Goal: Task Accomplishment & Management: Use online tool/utility

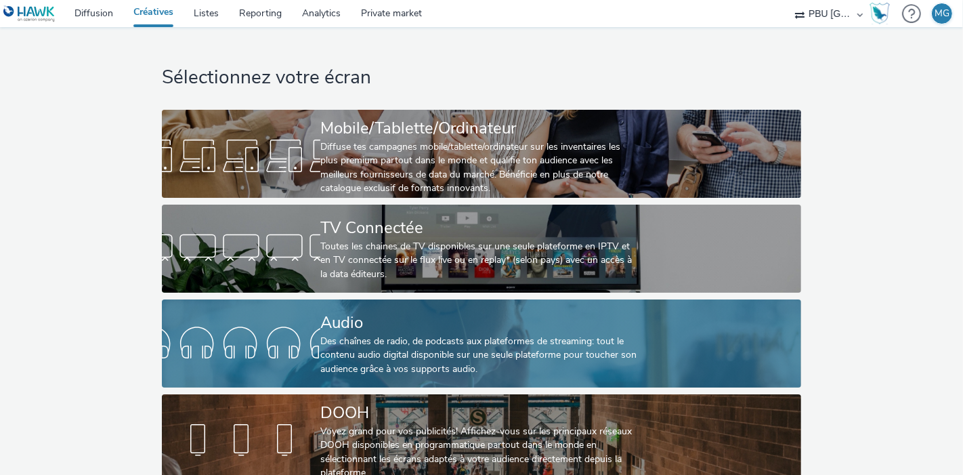
click at [312, 301] on link "Audio Des chaînes de radio, de podcasts aux plateformes de streaming: tout le c…" at bounding box center [481, 343] width 639 height 88
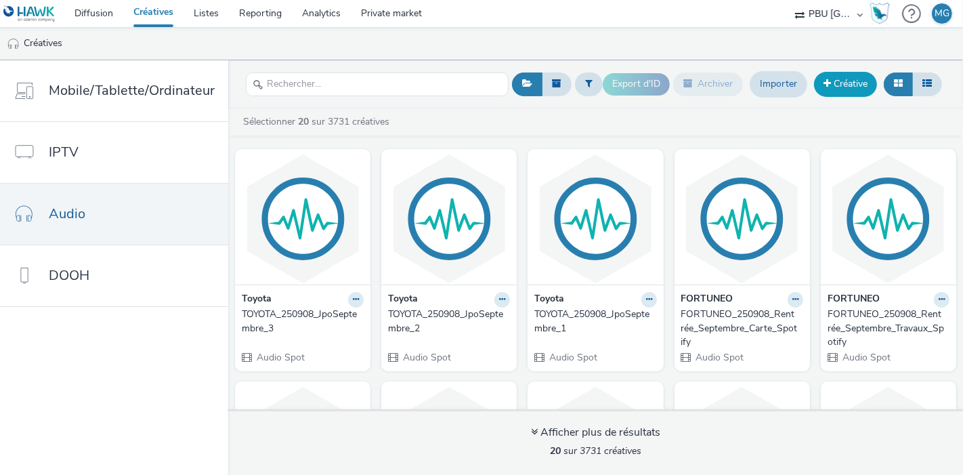
click at [823, 79] on link "Créative" at bounding box center [845, 84] width 63 height 24
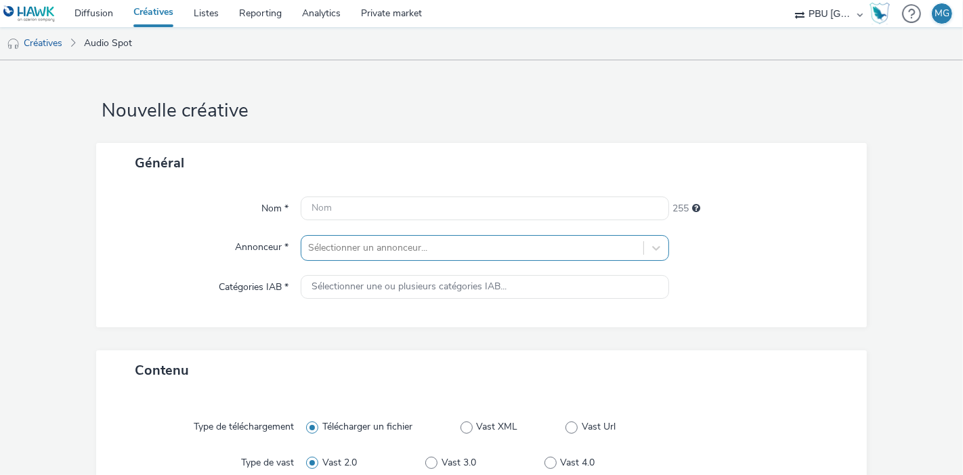
click at [413, 238] on div "Sélectionner un annonceur..." at bounding box center [485, 248] width 368 height 26
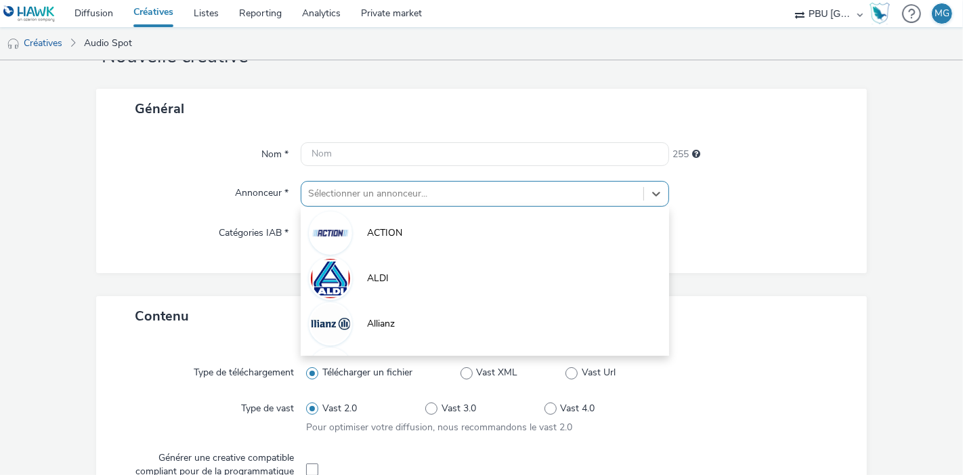
scroll to position [54, 0]
type input "ik"
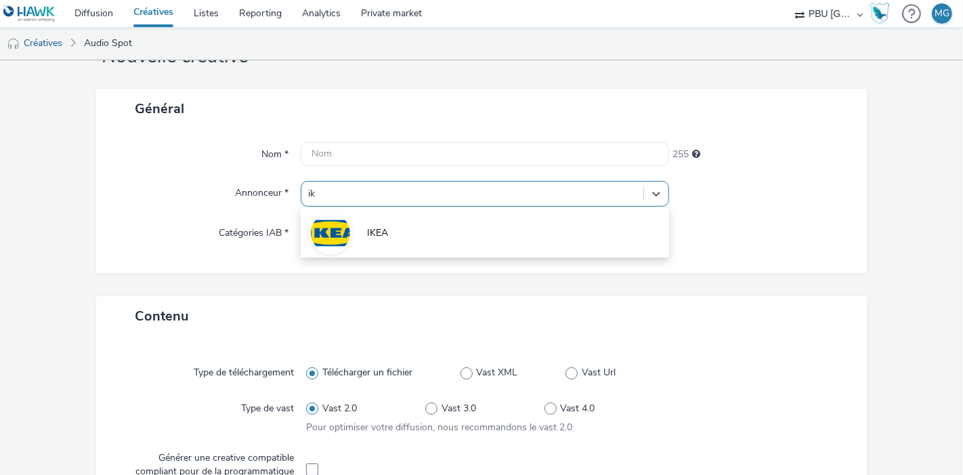
click at [413, 238] on li "IKEA" at bounding box center [485, 231] width 368 height 45
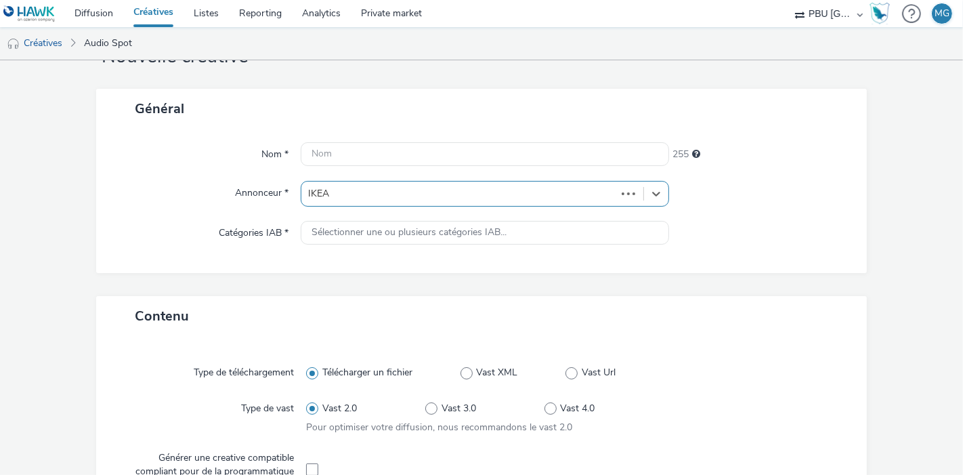
type input "[URL][DOMAIN_NAME]"
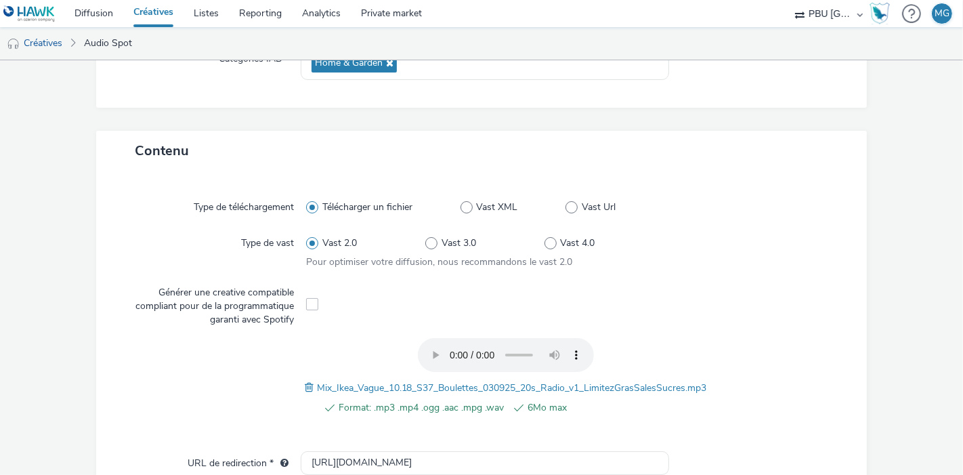
scroll to position [0, 0]
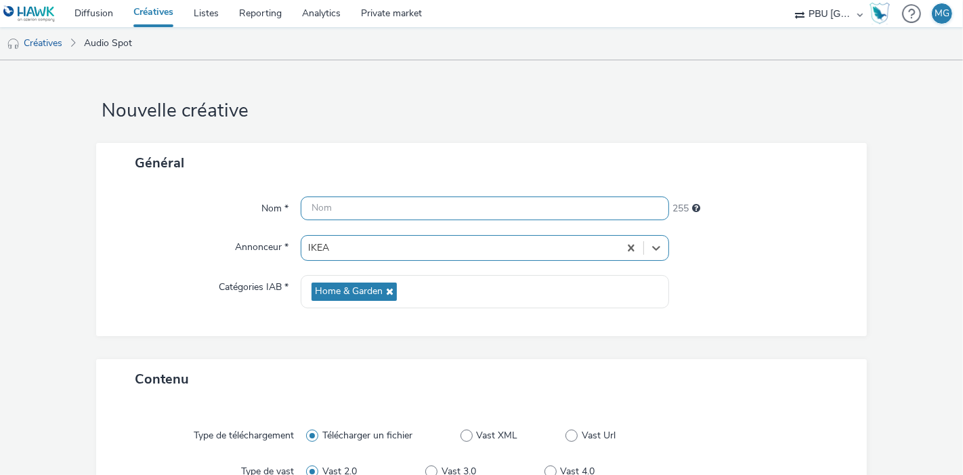
click at [338, 208] on input "text" at bounding box center [485, 208] width 368 height 24
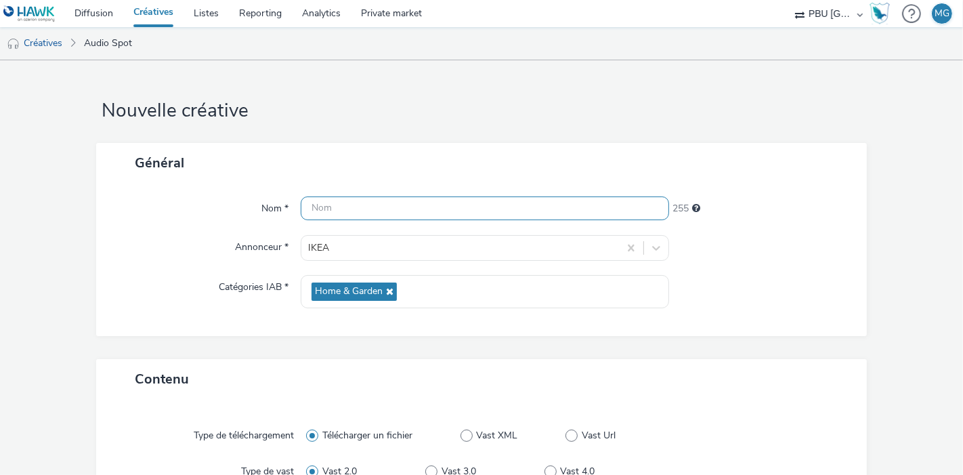
paste input "IKEA_250910_Boulettes1"
click at [163, 222] on div "Nom * IKEA_250910_Boulettes1 233 Annonceur * IKEA Catégories IAB * Home & Garden" at bounding box center [481, 259] width 771 height 153
click at [449, 200] on input "IKEA_250910_Boulettes1" at bounding box center [485, 208] width 368 height 24
type input "IKEA_250910_Boulettes1_S37"
click at [129, 278] on div "Catégories IAB *" at bounding box center [205, 291] width 191 height 33
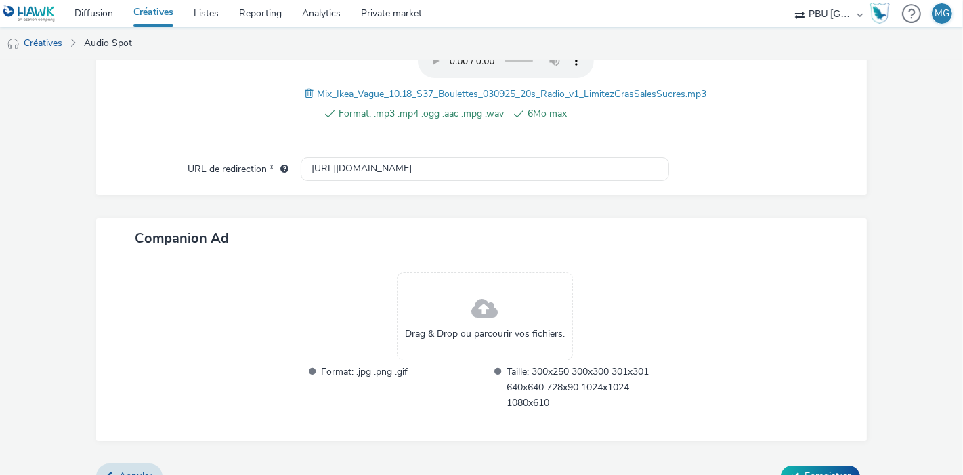
scroll to position [544, 0]
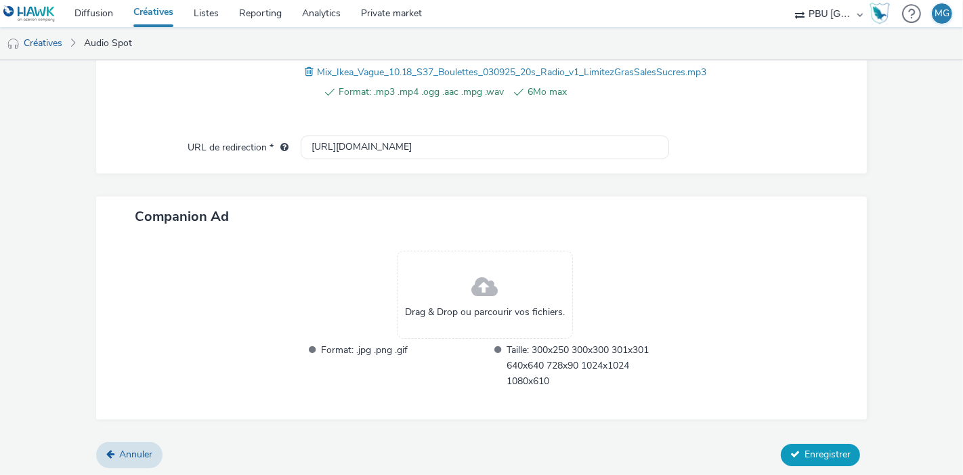
click at [805, 455] on span "Enregistrer" at bounding box center [828, 454] width 46 height 13
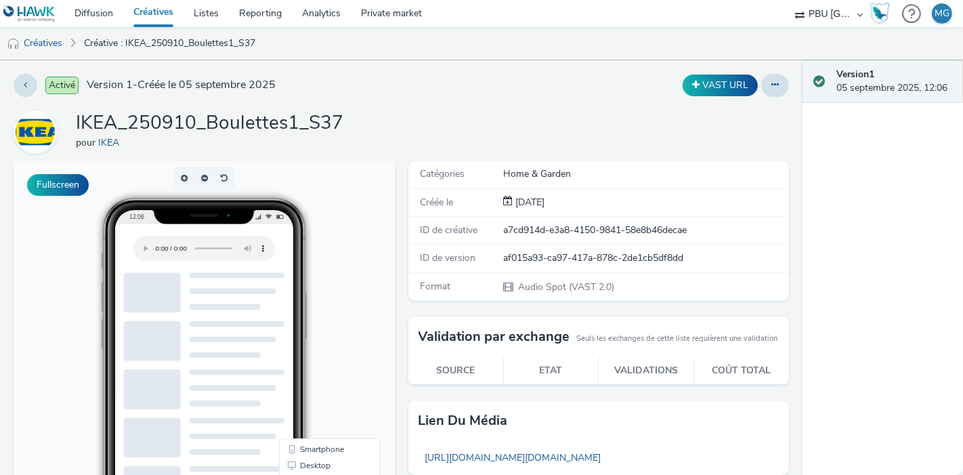
click at [157, 7] on link "Créatives" at bounding box center [153, 13] width 60 height 27
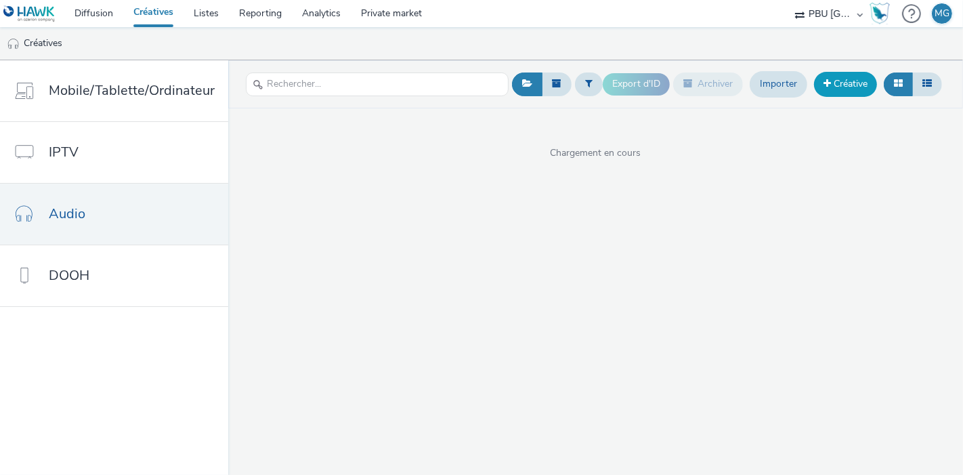
click at [831, 87] on link "Créative" at bounding box center [845, 84] width 63 height 24
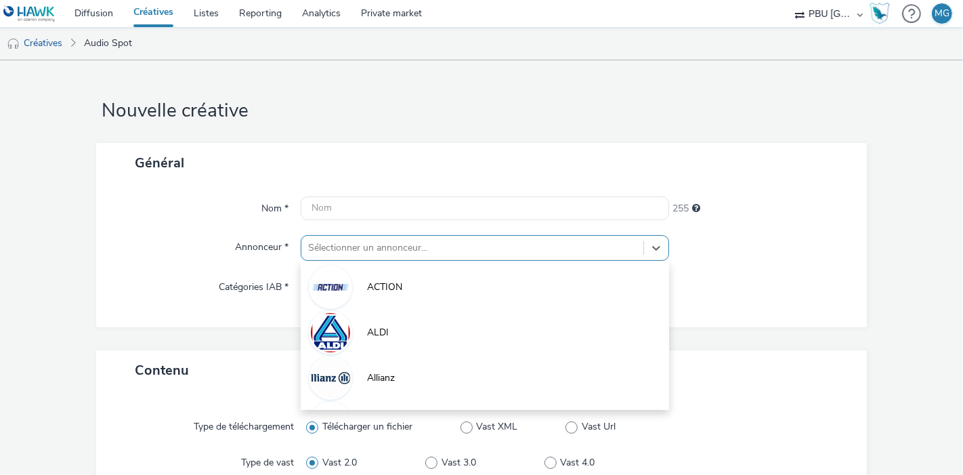
click at [403, 246] on div "option ACTION focused, 1 of 10. 10 results available. Use Up and Down to choose…" at bounding box center [485, 248] width 368 height 26
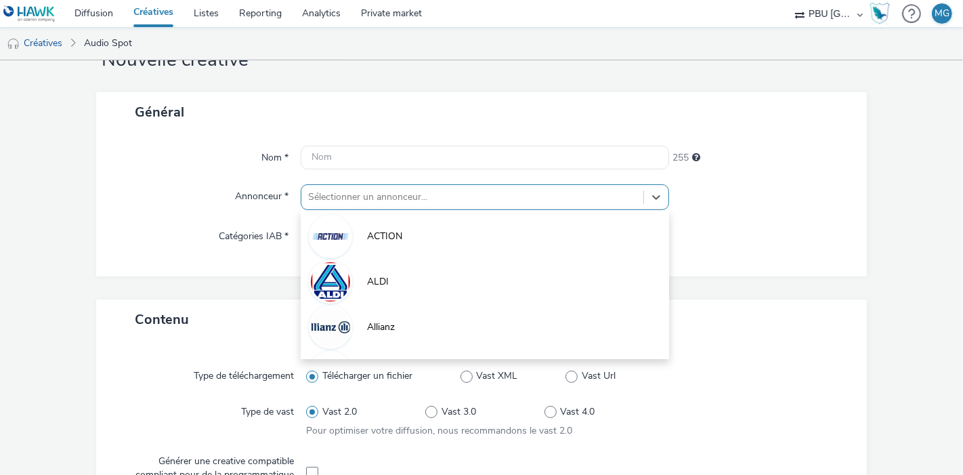
scroll to position [54, 0]
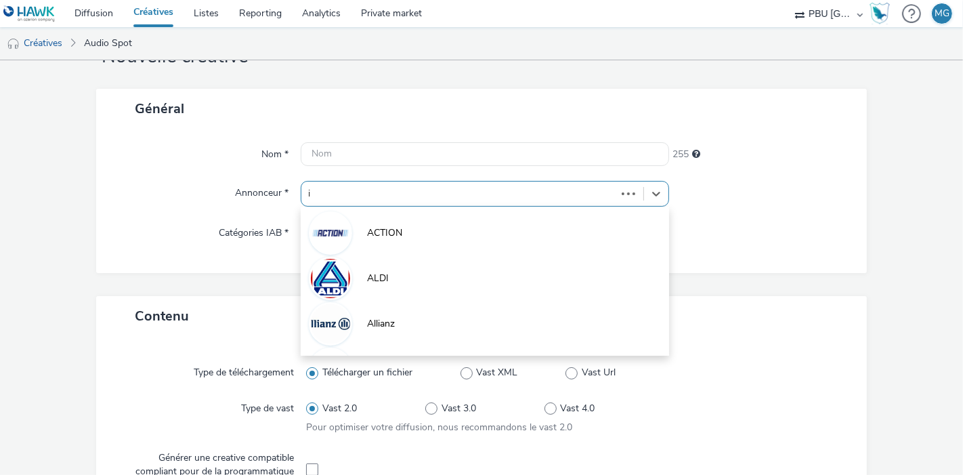
type input "ik"
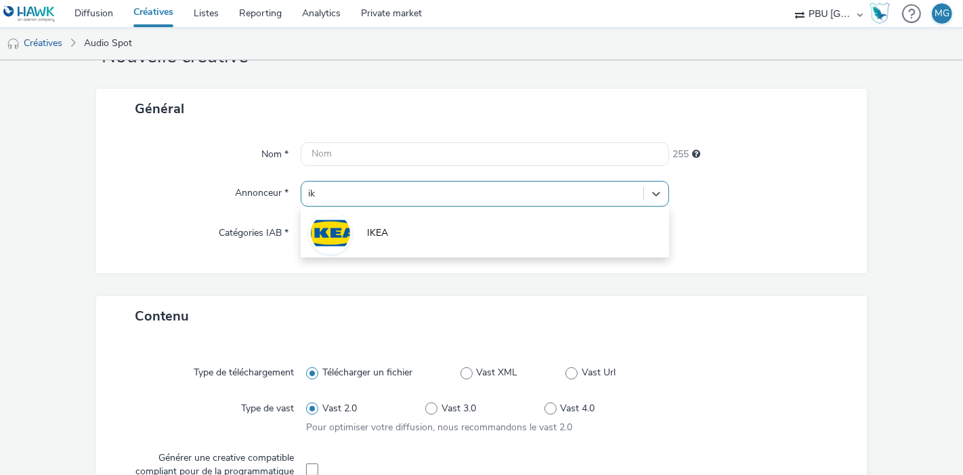
click at [403, 246] on li "IKEA" at bounding box center [485, 231] width 368 height 45
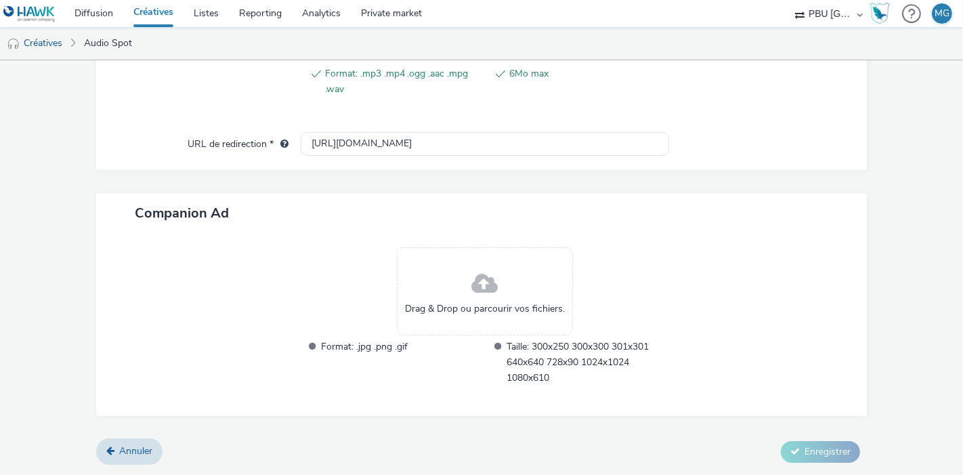
scroll to position [0, 0]
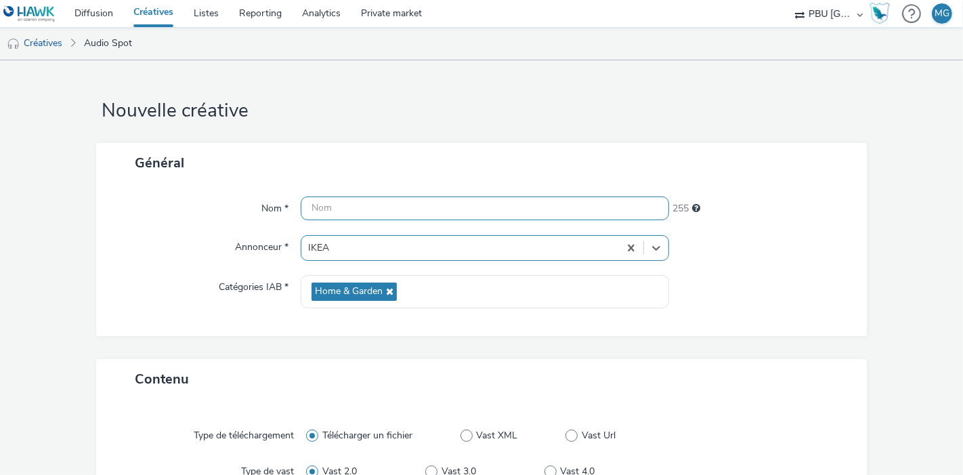
click at [358, 196] on input "text" at bounding box center [485, 208] width 368 height 24
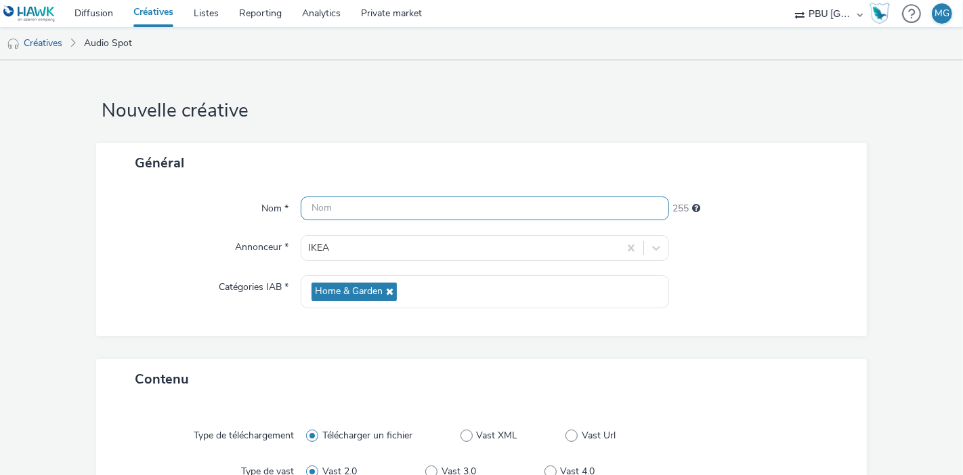
paste input "IKEA_250910_Boulettes2"
type input "IKEA_250910_Boulettes2"
click at [803, 330] on div "Nom * IKEA_250910_Boulettes2 233 Annonceur * IKEA Catégories IAB * Home & Garden" at bounding box center [481, 259] width 771 height 153
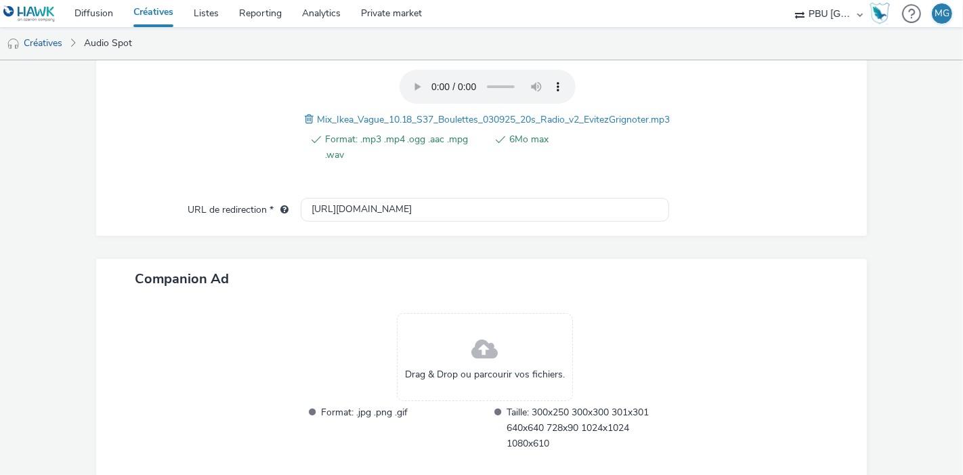
scroll to position [559, 0]
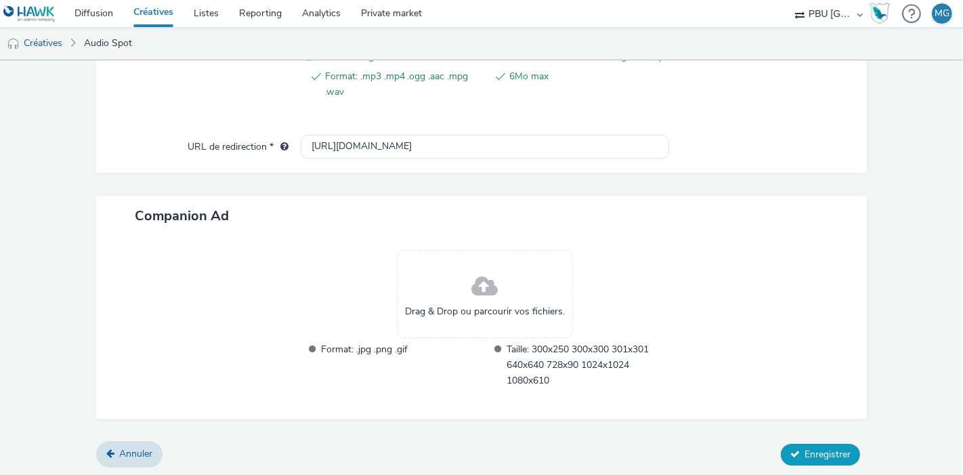
click at [792, 448] on button "Enregistrer" at bounding box center [820, 455] width 79 height 22
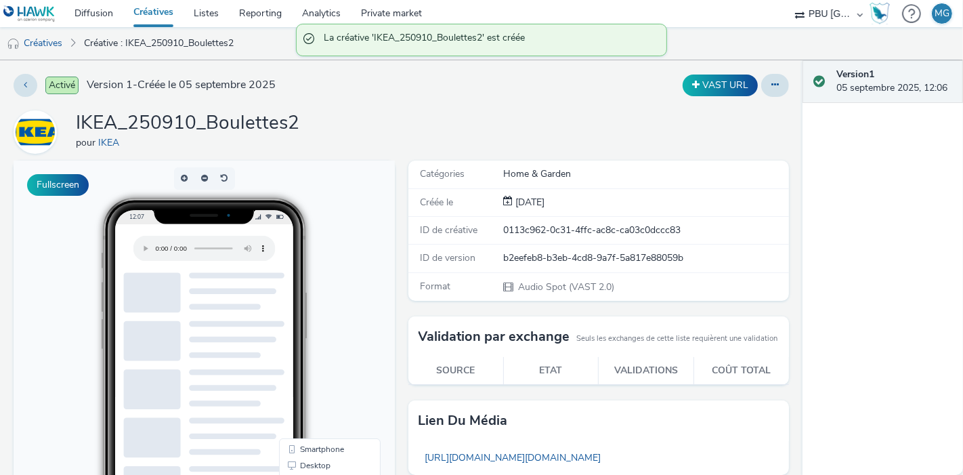
click at [143, 20] on link "Créatives" at bounding box center [153, 13] width 60 height 27
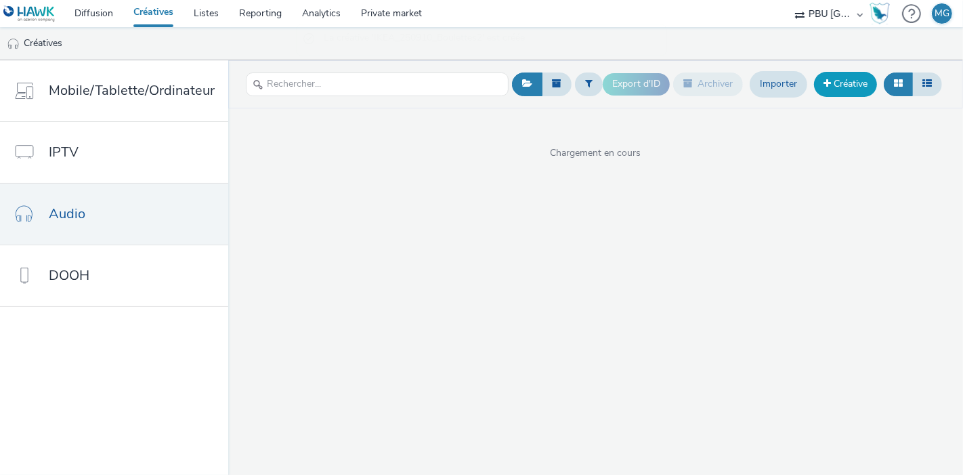
click at [855, 80] on link "Créative" at bounding box center [845, 84] width 63 height 24
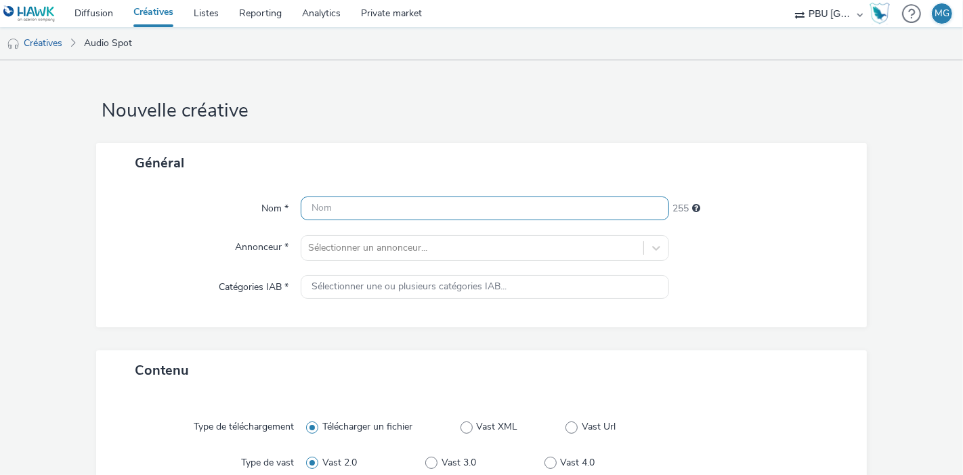
click at [359, 201] on input "text" at bounding box center [485, 208] width 368 height 24
paste input "IKEA_250910_Boulettes2"
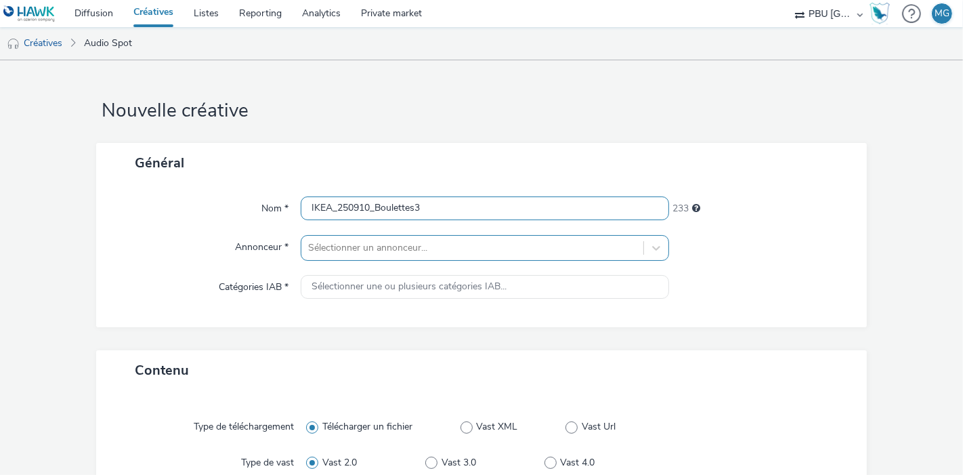
type input "IKEA_250910_Boulettes3"
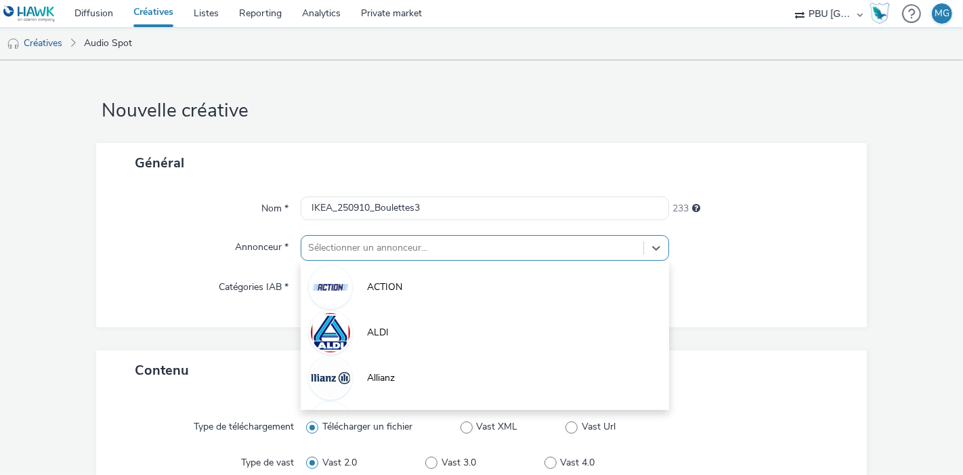
click at [332, 247] on div "option ACTION focused, 1 of 10. 10 results available. Use Up and Down to choose…" at bounding box center [485, 248] width 368 height 26
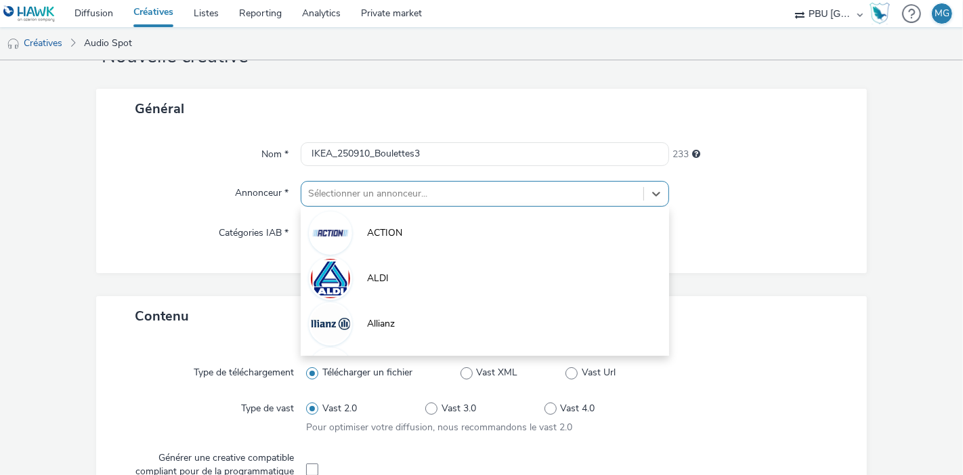
scroll to position [54, 0]
type input "ik"
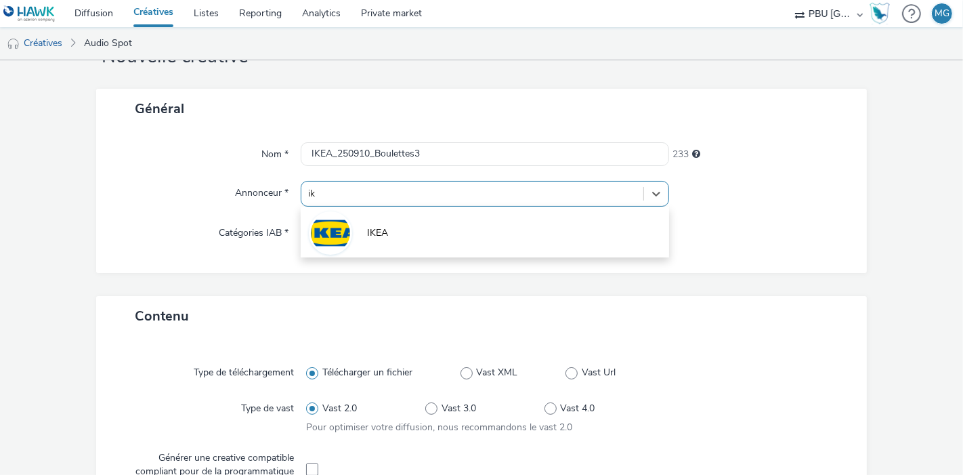
click at [332, 247] on img at bounding box center [330, 232] width 39 height 39
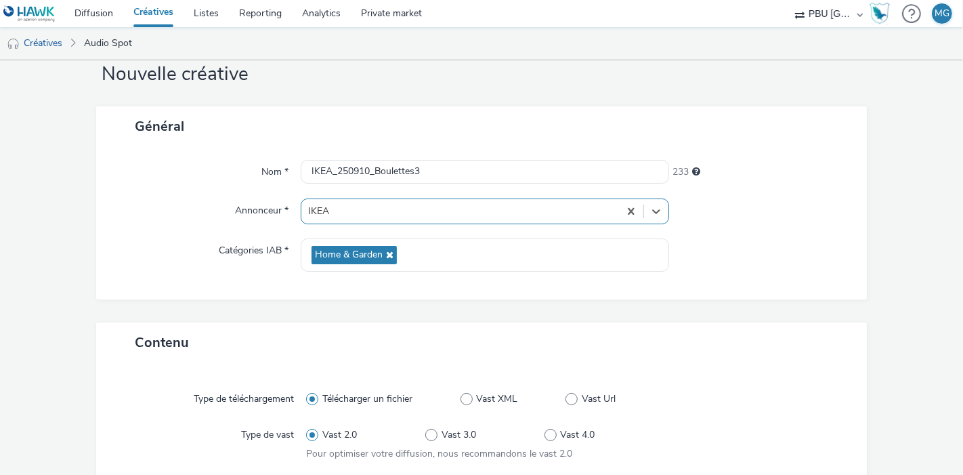
scroll to position [0, 0]
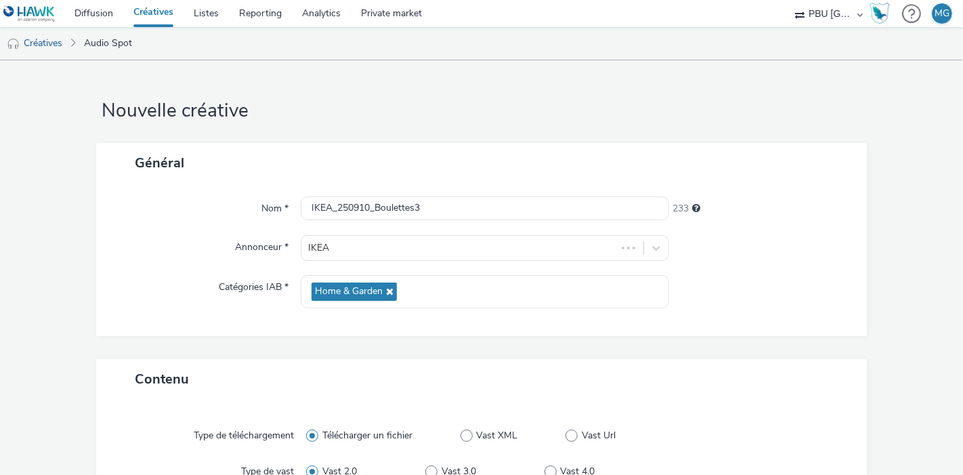
click at [739, 299] on div at bounding box center [761, 291] width 184 height 33
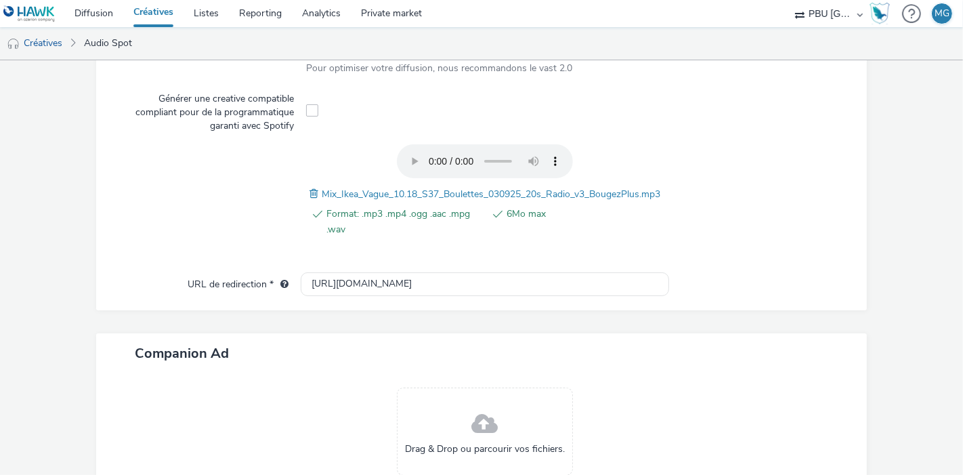
scroll to position [559, 0]
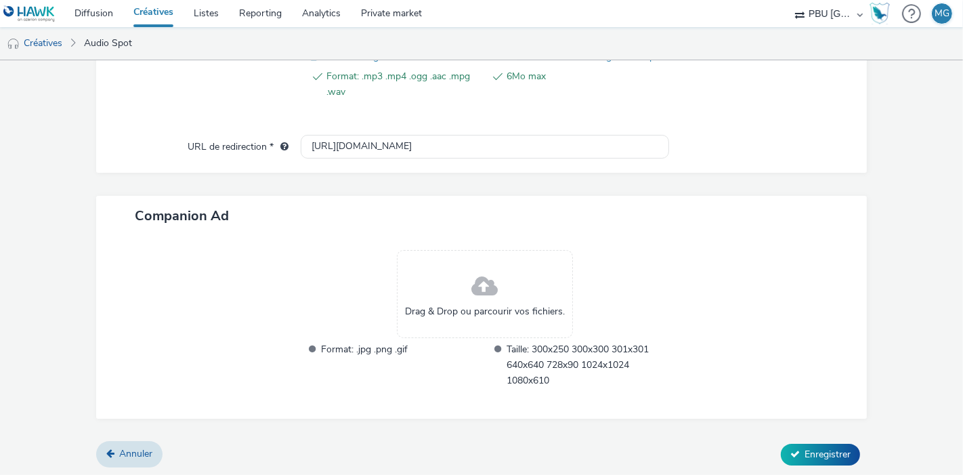
click at [813, 444] on button "Enregistrer" at bounding box center [820, 455] width 79 height 22
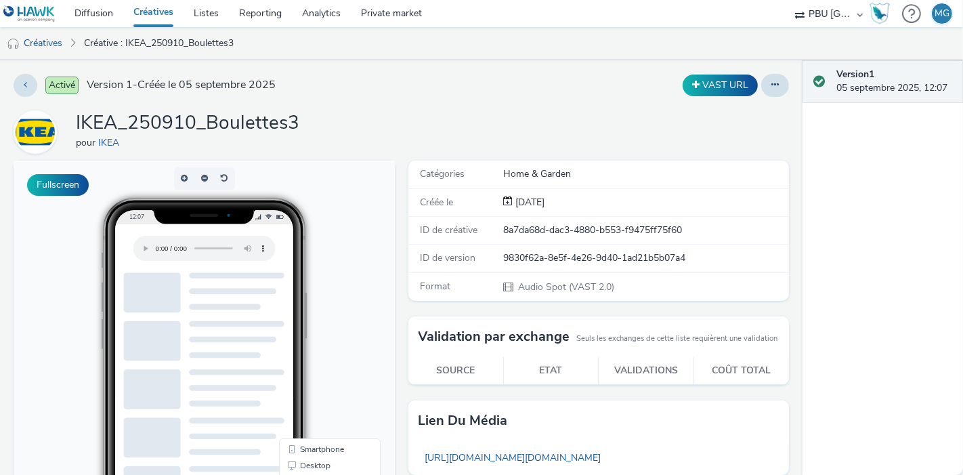
click at [156, 8] on link "Créatives" at bounding box center [153, 13] width 60 height 27
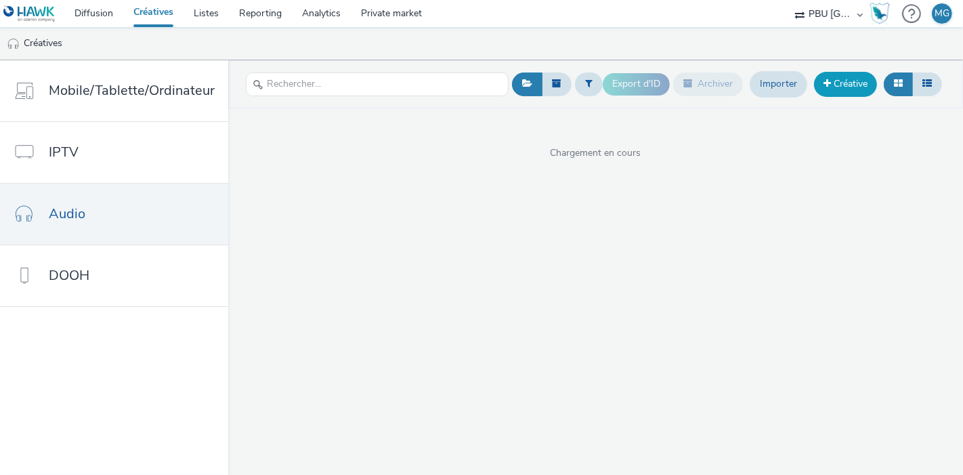
click at [834, 83] on link "Créative" at bounding box center [845, 84] width 63 height 24
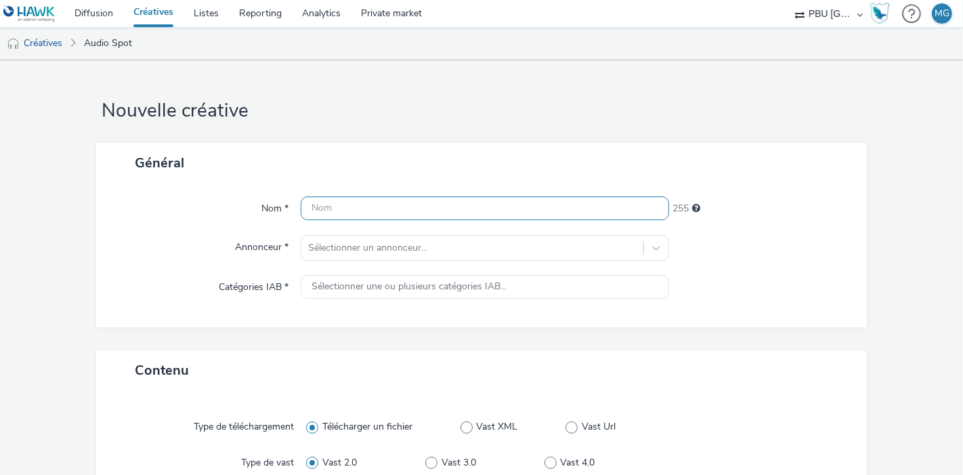
click at [418, 211] on input "text" at bounding box center [485, 208] width 368 height 24
paste input "IKEA_250910_Cooking"
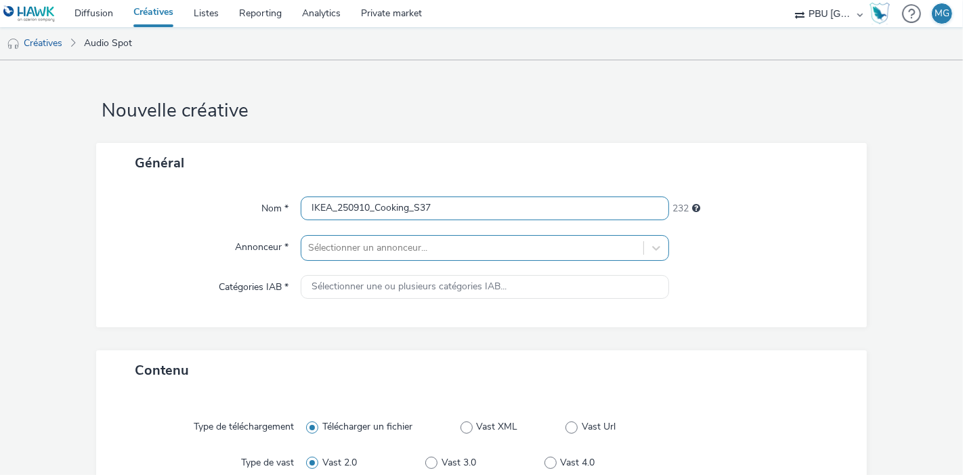
type input "IKEA_250910_Cooking_S37"
click at [400, 247] on div "Sélectionner un annonceur..." at bounding box center [485, 248] width 368 height 26
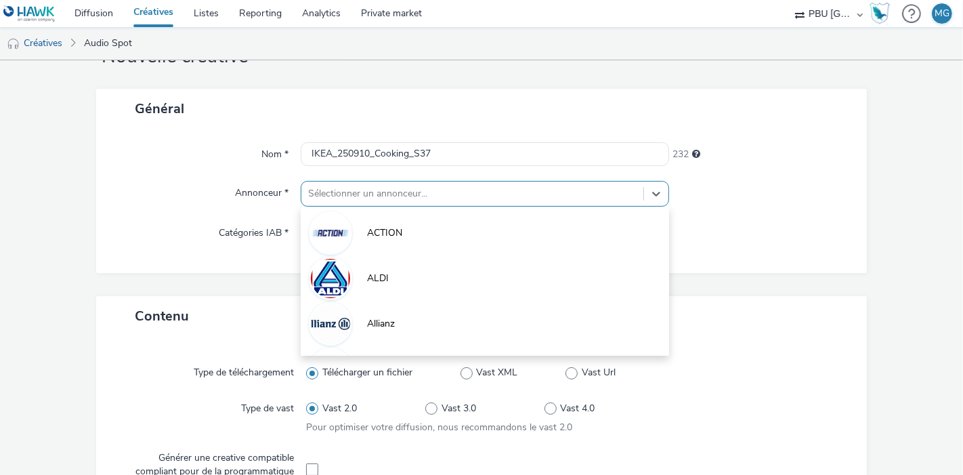
scroll to position [54, 0]
type input "ik"
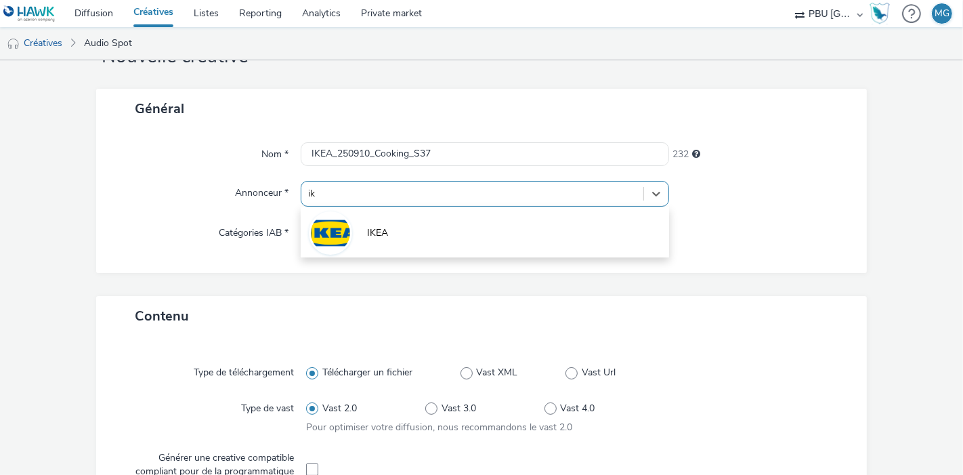
click at [400, 247] on li "IKEA" at bounding box center [485, 231] width 368 height 45
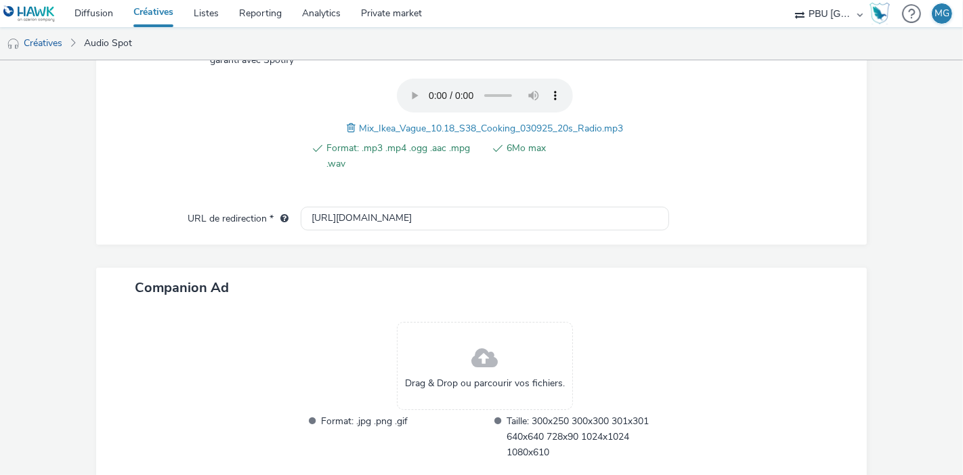
scroll to position [559, 0]
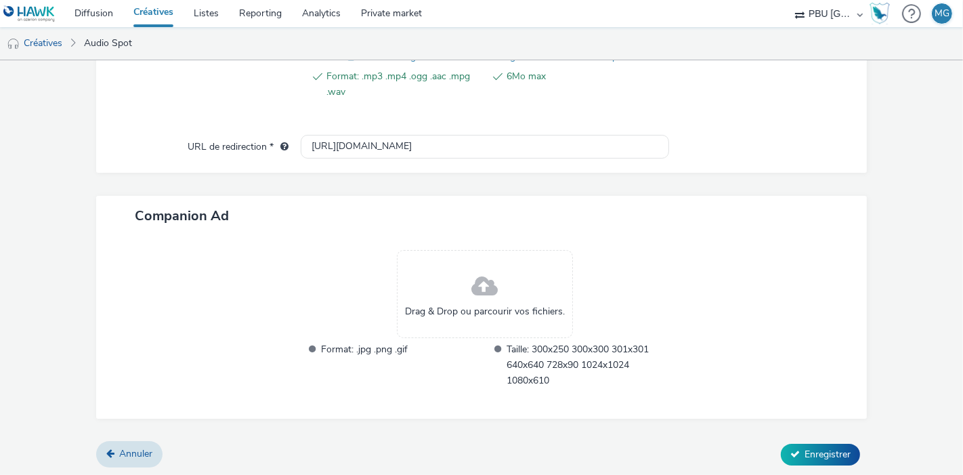
click at [790, 450] on icon at bounding box center [794, 453] width 9 height 9
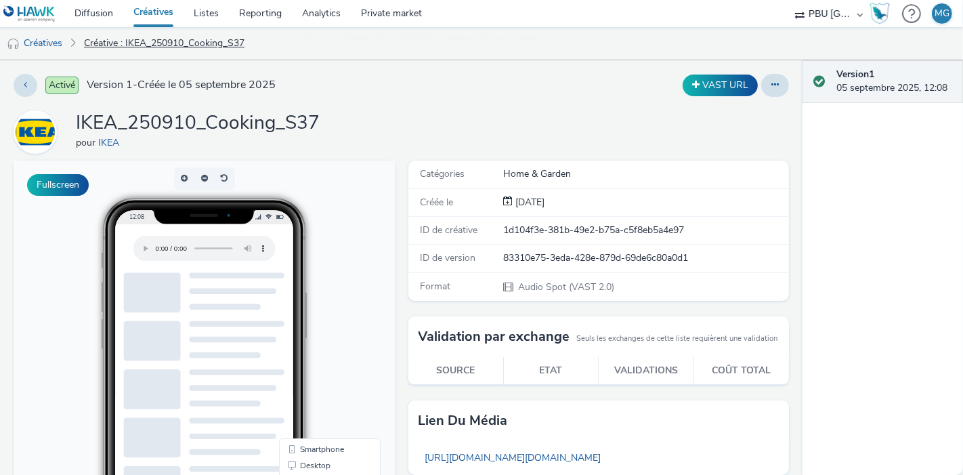
click at [150, 28] on link "Créative : IKEA_250910_Cooking_S37" at bounding box center [164, 43] width 174 height 33
click at [150, 18] on link "Créatives" at bounding box center [153, 13] width 60 height 27
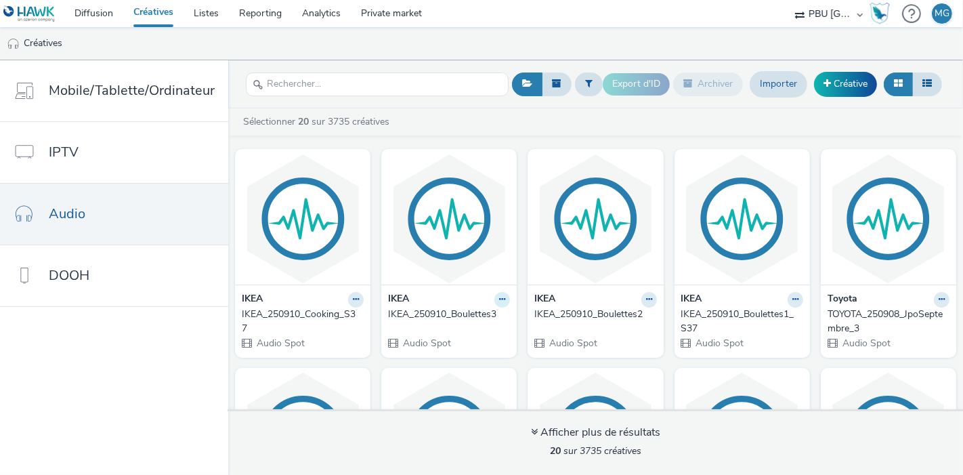
click at [505, 297] on icon at bounding box center [502, 299] width 6 height 8
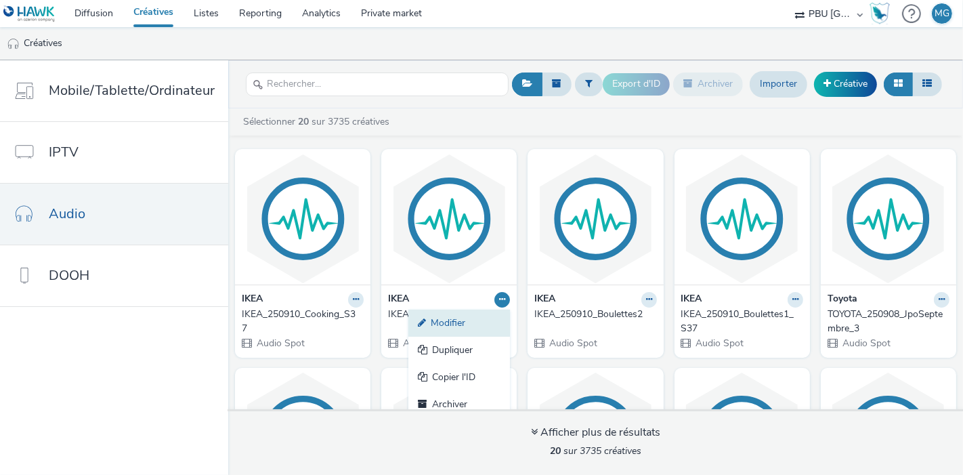
click at [510, 321] on link "Modifier" at bounding box center [459, 323] width 102 height 27
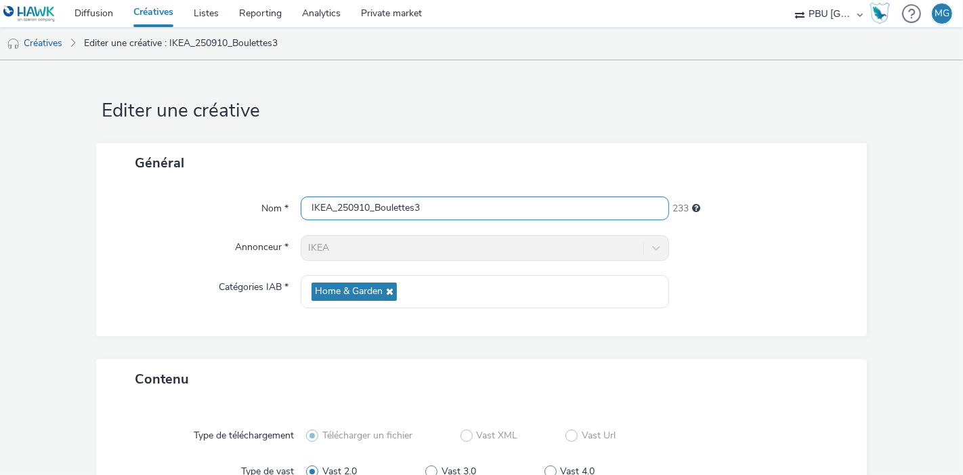
click at [478, 200] on input "IKEA_250910_Boulettes3" at bounding box center [485, 208] width 368 height 24
type input "IKEA_250910_Boulettes3_S37"
click at [458, 316] on div "Nom * IKEA_250910_Boulettes3_S37 229 Annonceur * IKEA Catégories IAB * Home & G…" at bounding box center [481, 259] width 771 height 153
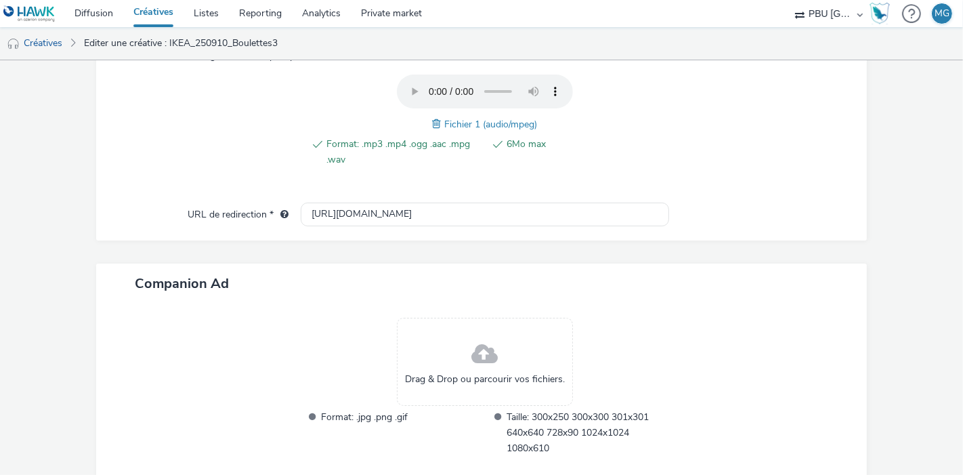
scroll to position [552, 0]
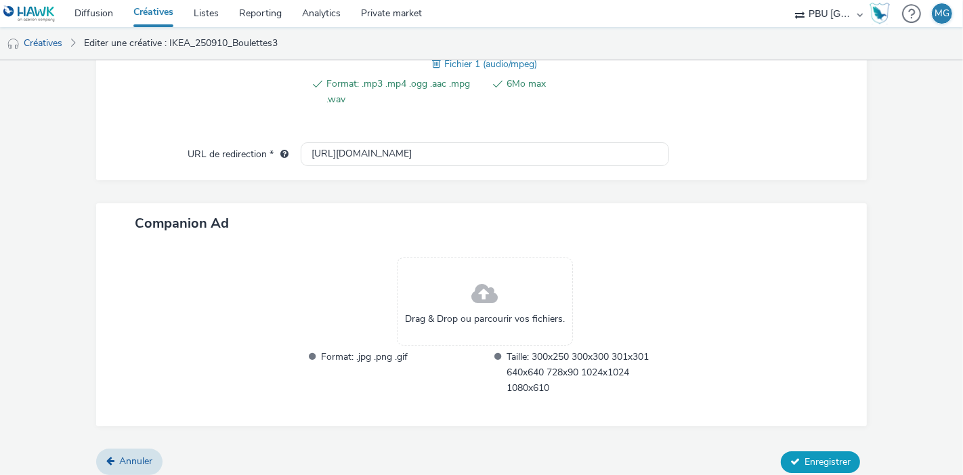
click at [838, 456] on span "Enregistrer" at bounding box center [828, 461] width 46 height 13
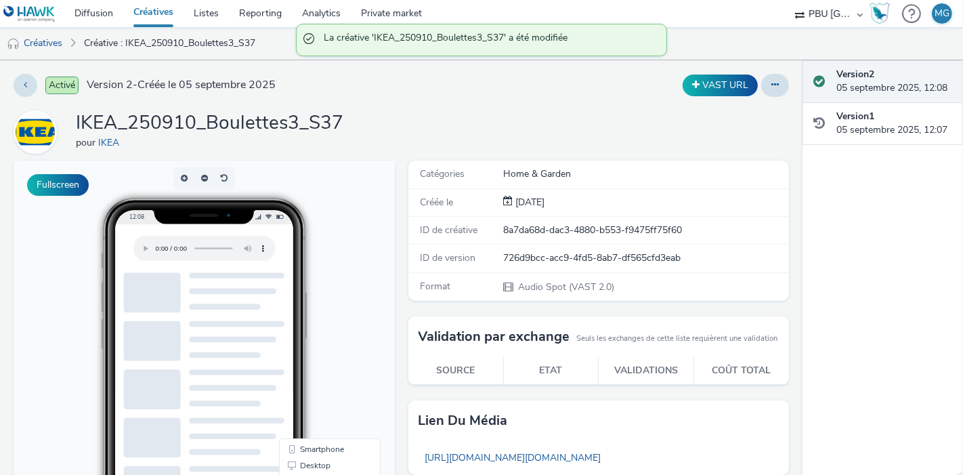
click at [165, 14] on link "Créatives" at bounding box center [153, 13] width 60 height 27
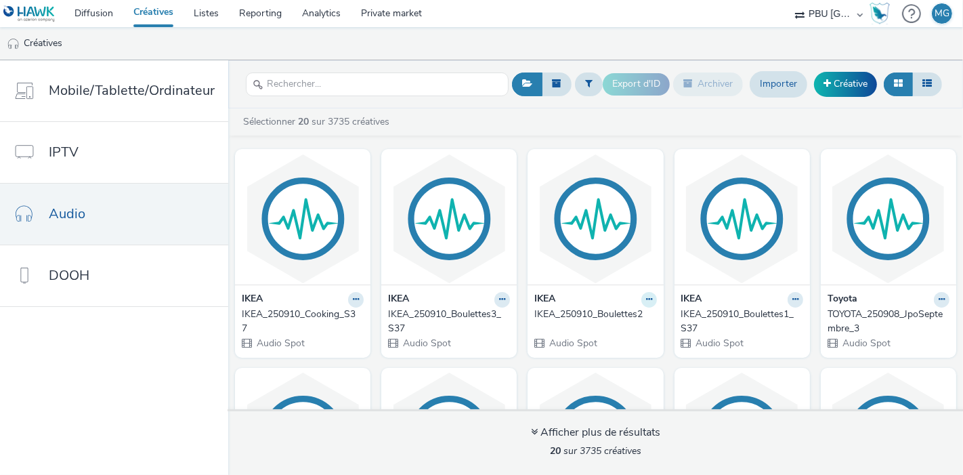
click at [652, 296] on icon at bounding box center [649, 299] width 6 height 8
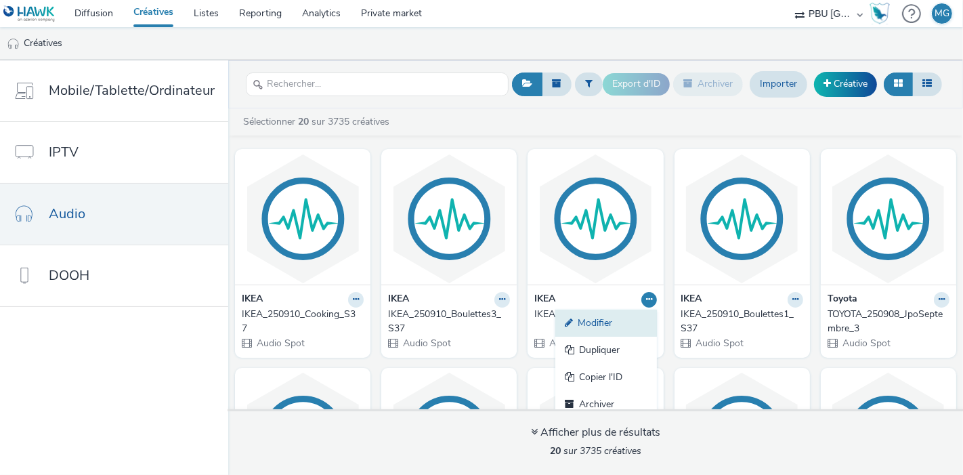
click at [657, 323] on link "Modifier" at bounding box center [606, 323] width 102 height 27
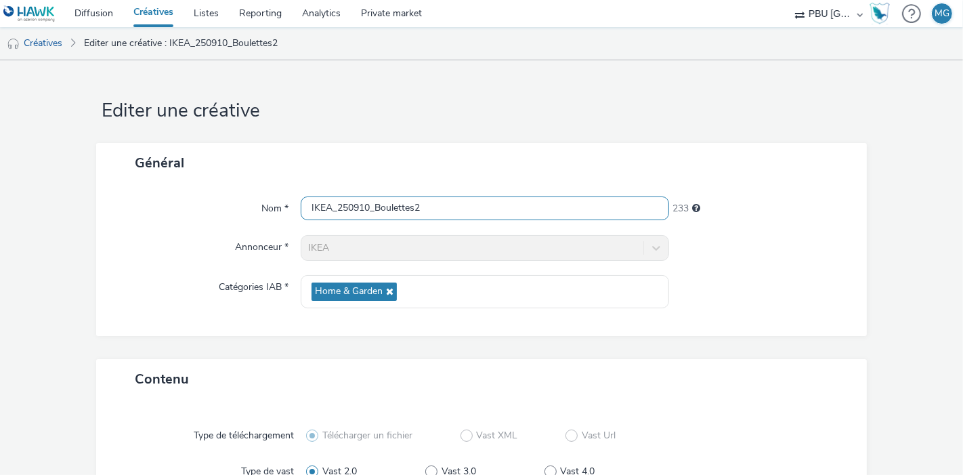
click at [494, 207] on input "IKEA_250910_Boulettes2" at bounding box center [485, 208] width 368 height 24
type input "IKEA_250910_Boulettes2_S37"
click at [791, 237] on div at bounding box center [761, 248] width 184 height 26
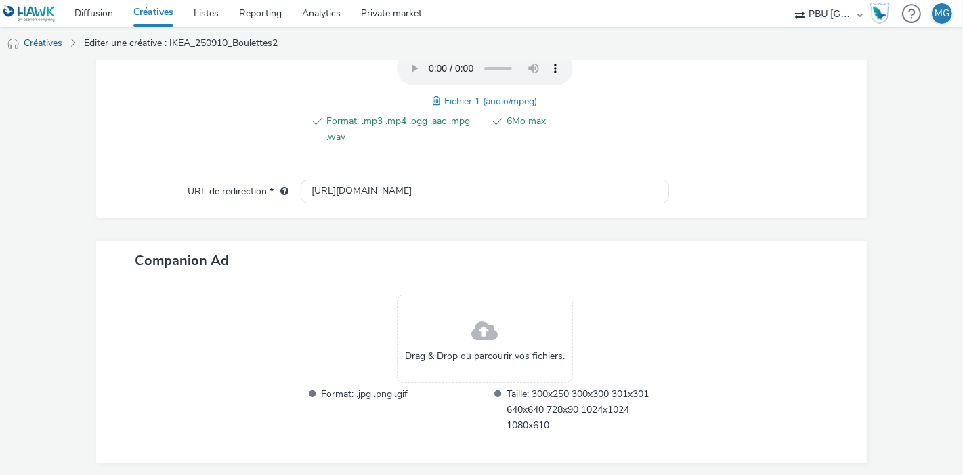
scroll to position [559, 0]
